Goal: Task Accomplishment & Management: Manage account settings

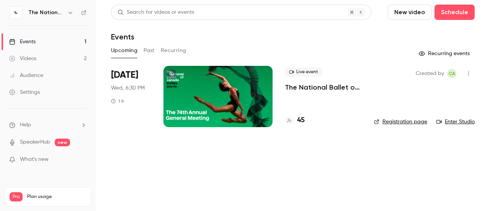
click at [145, 85] on div "[DATE] Wed, 6:30 PM 1 h" at bounding box center [131, 96] width 40 height 61
click at [198, 93] on div at bounding box center [218, 96] width 109 height 61
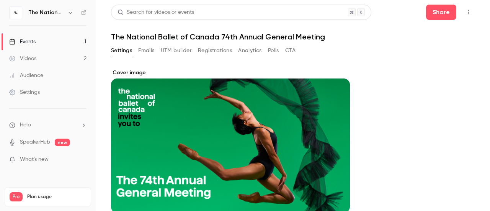
click at [147, 52] on button "Emails" at bounding box center [146, 50] width 16 height 12
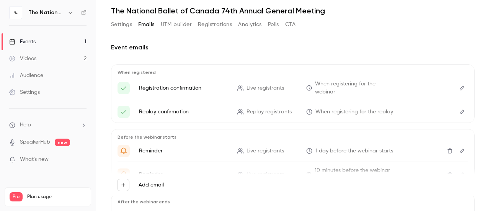
scroll to position [34, 0]
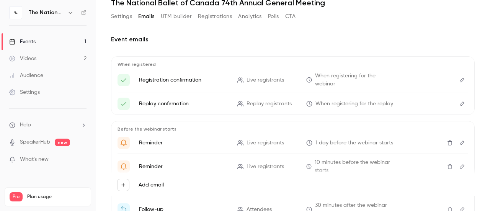
click at [456, 84] on button "Edit" at bounding box center [462, 80] width 12 height 12
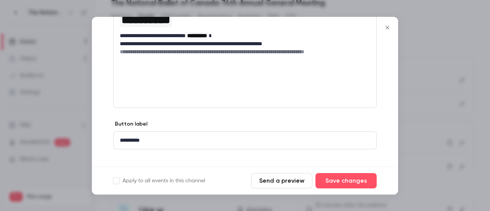
scroll to position [132, 0]
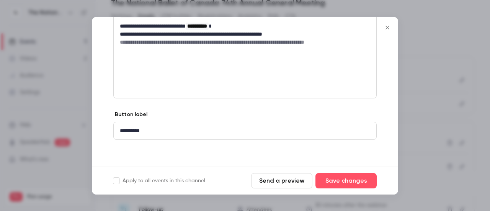
click at [388, 27] on icon "Close" at bounding box center [387, 28] width 9 height 6
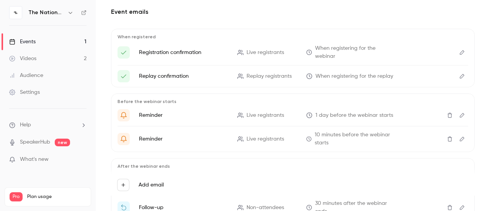
scroll to position [62, 0]
click at [460, 113] on icon "Edit" at bounding box center [462, 114] width 5 height 5
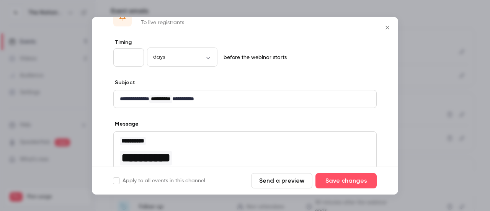
scroll to position [0, 0]
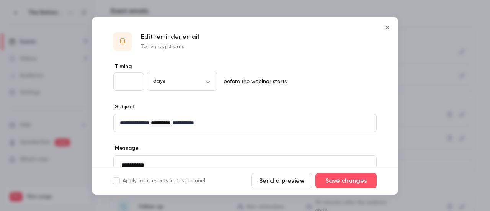
click at [277, 180] on button "Send a preview" at bounding box center [281, 180] width 61 height 15
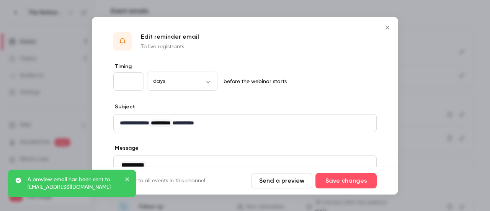
click at [387, 27] on icon "Close" at bounding box center [387, 28] width 9 height 6
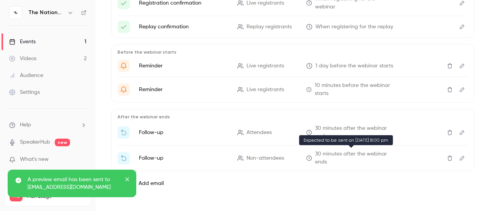
scroll to position [111, 0]
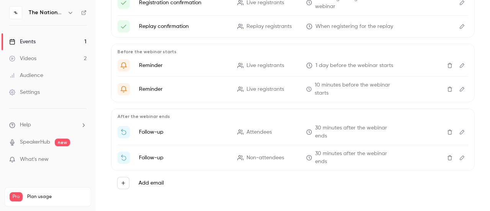
click at [207, 90] on p "Reminder" at bounding box center [183, 89] width 89 height 8
click at [257, 90] on span "Live registrants" at bounding box center [266, 89] width 38 height 8
click at [459, 90] on icon "Edit" at bounding box center [462, 89] width 6 height 5
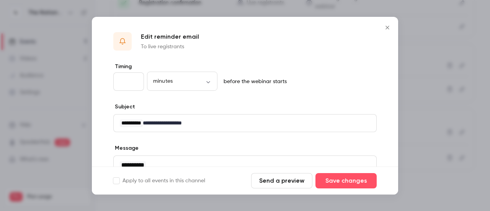
click at [287, 180] on button "Send a preview" at bounding box center [281, 180] width 61 height 15
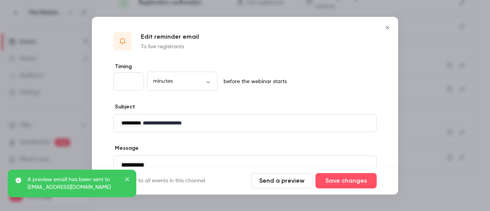
click at [391, 26] on icon "Close" at bounding box center [387, 28] width 9 height 6
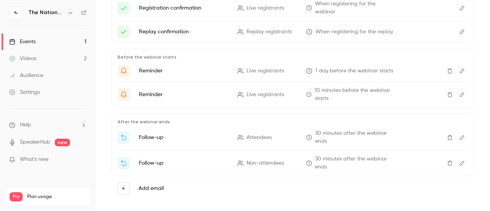
scroll to position [115, 0]
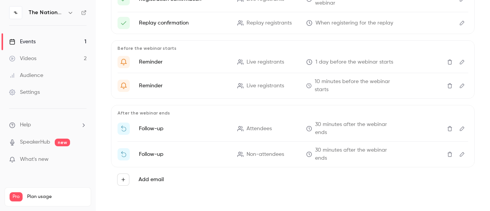
click at [447, 129] on icon "Delete" at bounding box center [450, 128] width 6 height 5
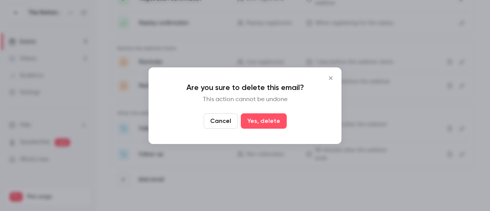
click at [326, 75] on icon "Close" at bounding box center [330, 78] width 9 height 6
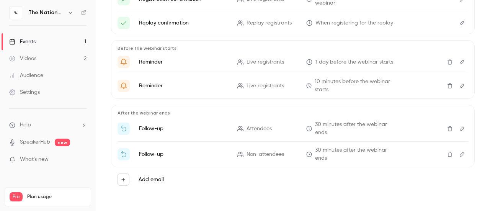
click at [448, 126] on icon "Delete" at bounding box center [450, 128] width 5 height 5
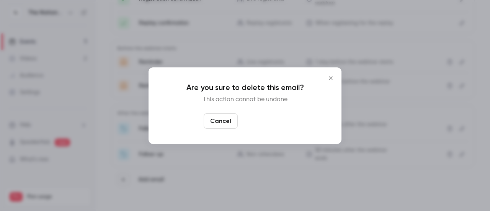
click at [276, 124] on button "Yes, delete" at bounding box center [264, 120] width 46 height 15
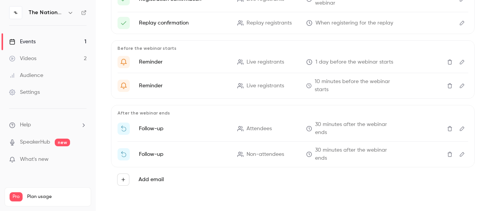
scroll to position [89, 0]
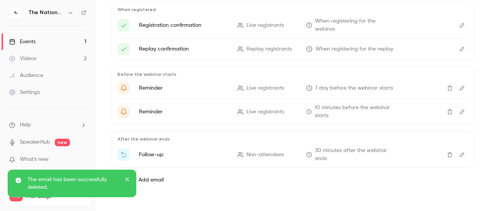
click at [448, 155] on icon "Delete" at bounding box center [450, 154] width 5 height 5
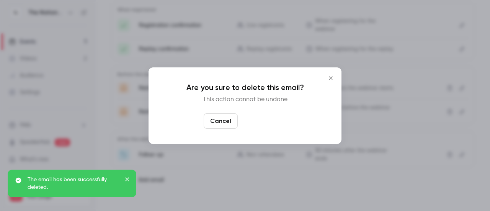
click at [261, 121] on button "Yes, delete" at bounding box center [264, 120] width 46 height 15
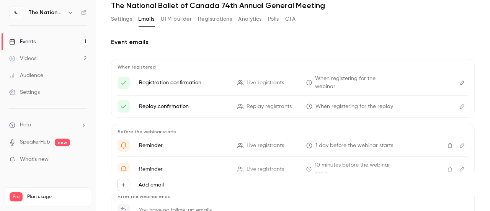
scroll to position [7, 0]
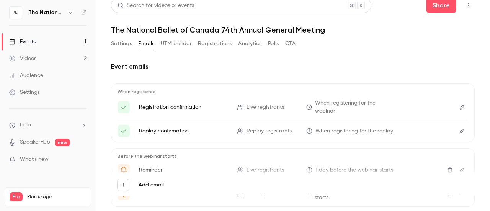
click at [223, 45] on button "Registrations" at bounding box center [215, 44] width 34 height 12
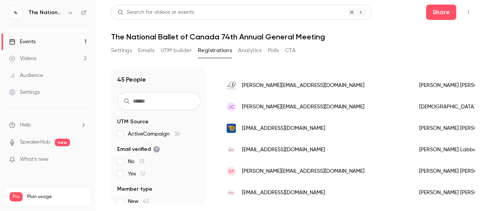
scroll to position [909, 0]
click at [115, 49] on button "Settings" at bounding box center [121, 50] width 21 height 12
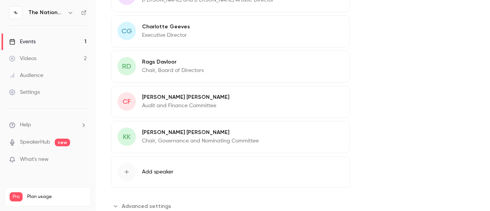
scroll to position [452, 0]
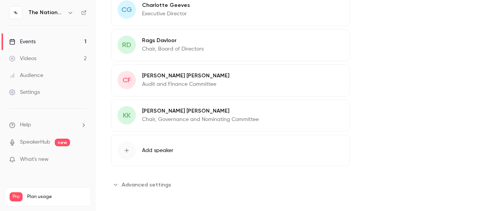
click at [146, 181] on span "Advanced settings" at bounding box center [146, 185] width 49 height 8
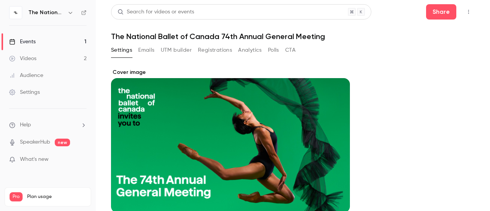
scroll to position [0, 0]
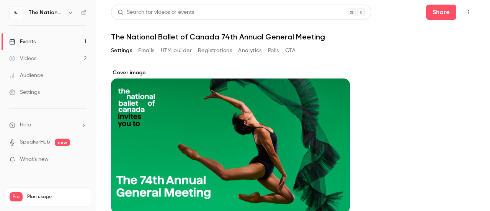
click at [146, 46] on button "Emails" at bounding box center [146, 50] width 16 height 12
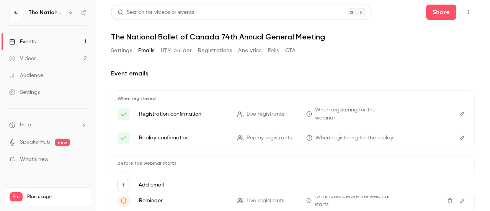
click at [459, 138] on icon "Edit" at bounding box center [462, 137] width 6 height 5
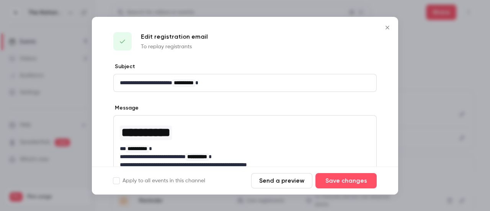
click at [456, 95] on div at bounding box center [245, 105] width 490 height 211
